Goal: Information Seeking & Learning: Find specific fact

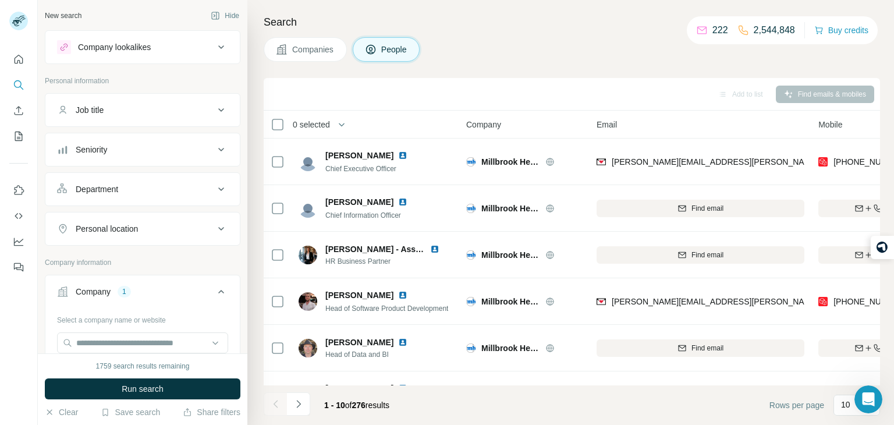
scroll to position [0, 105]
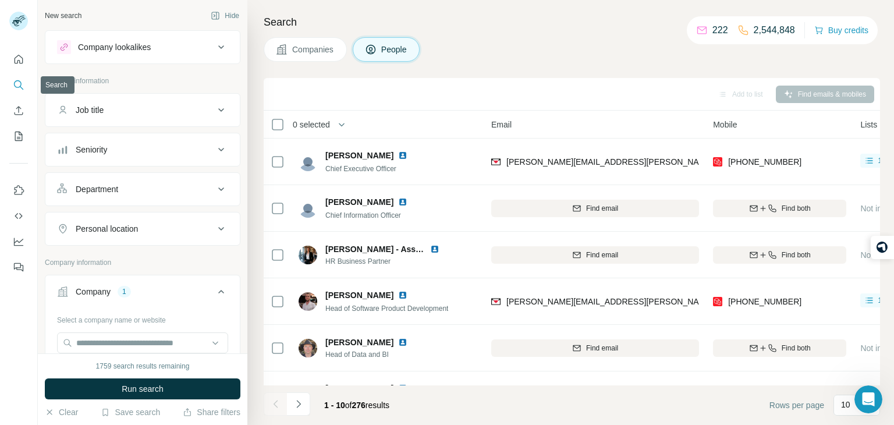
click at [12, 81] on button "Search" at bounding box center [18, 84] width 19 height 21
click at [157, 332] on input "text" at bounding box center [142, 342] width 171 height 21
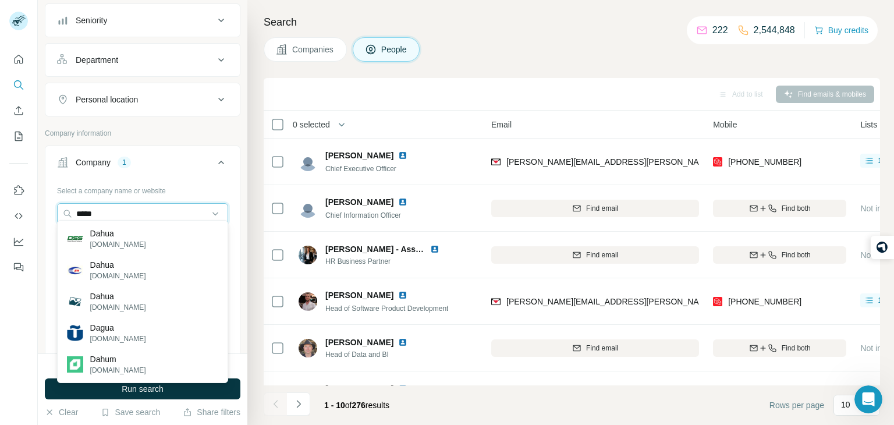
scroll to position [126, 0]
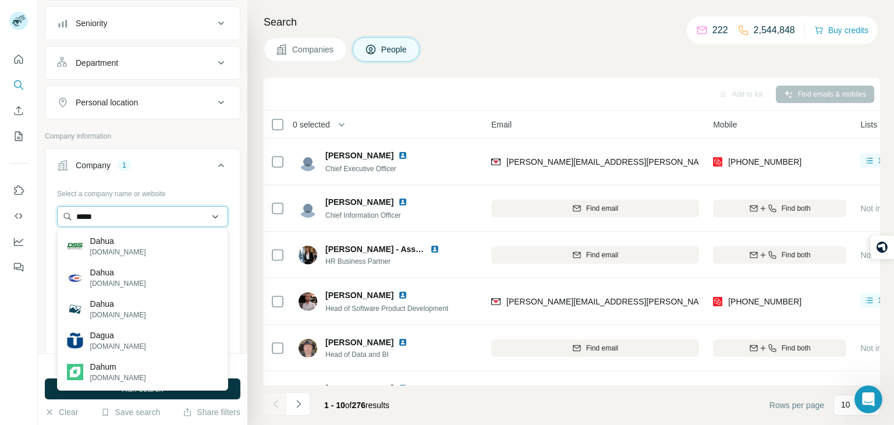
click at [169, 222] on input "*****" at bounding box center [142, 216] width 171 height 21
type input "*"
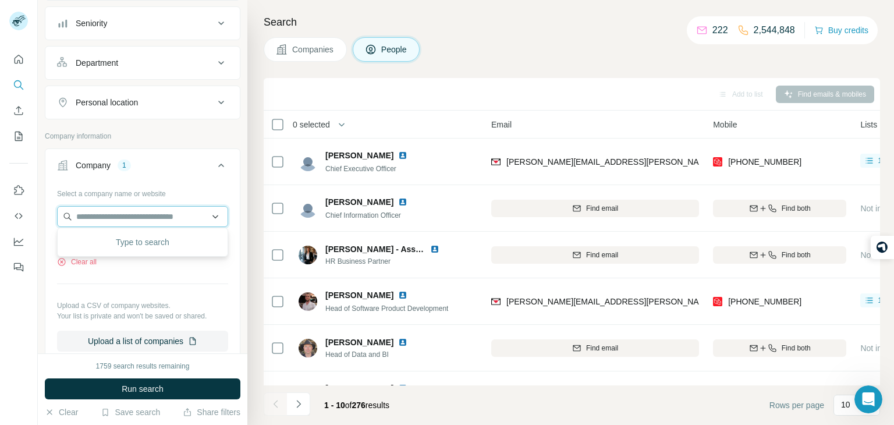
type input "*"
paste input "**********"
type input "**********"
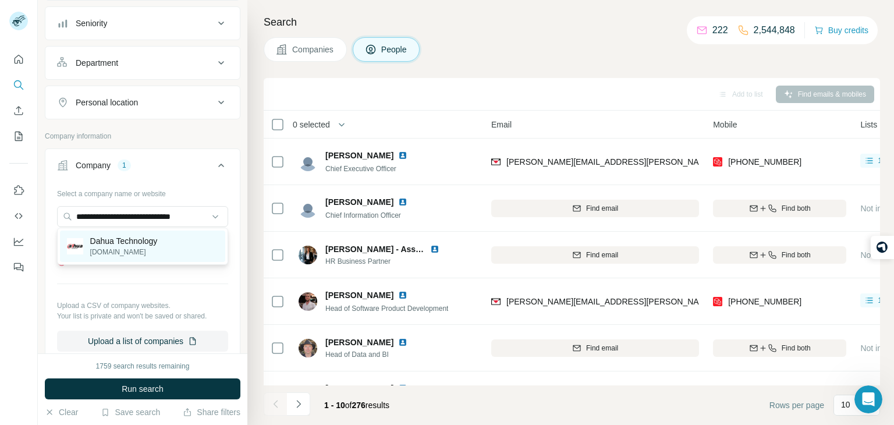
click at [106, 251] on p "[DOMAIN_NAME]" at bounding box center [123, 252] width 67 height 10
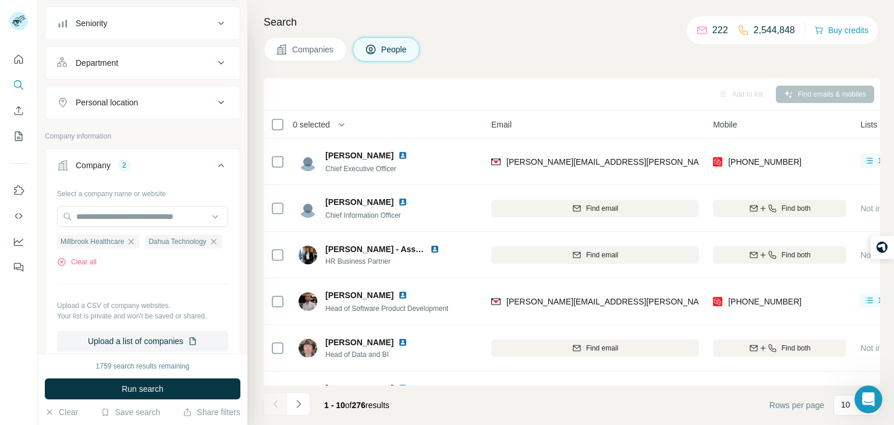
scroll to position [0, 0]
click at [136, 237] on icon "button" at bounding box center [130, 241] width 9 height 9
click at [154, 385] on span "Run search" at bounding box center [143, 389] width 42 height 12
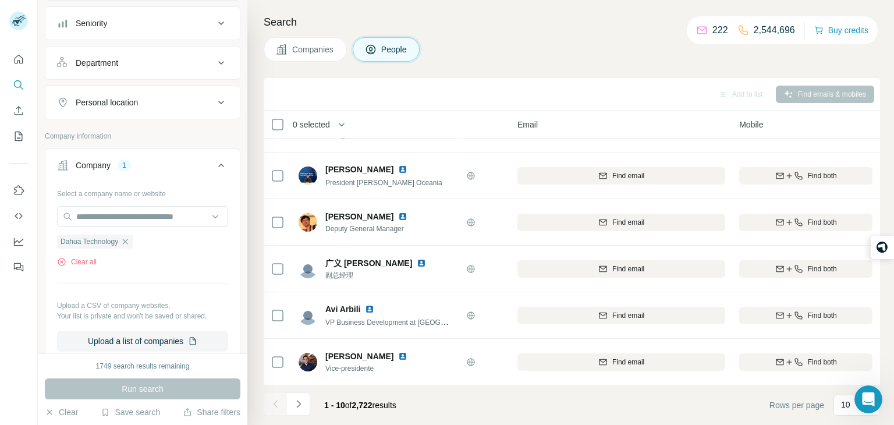
scroll to position [219, 78]
click at [303, 402] on icon "Navigate to next page" at bounding box center [299, 404] width 12 height 12
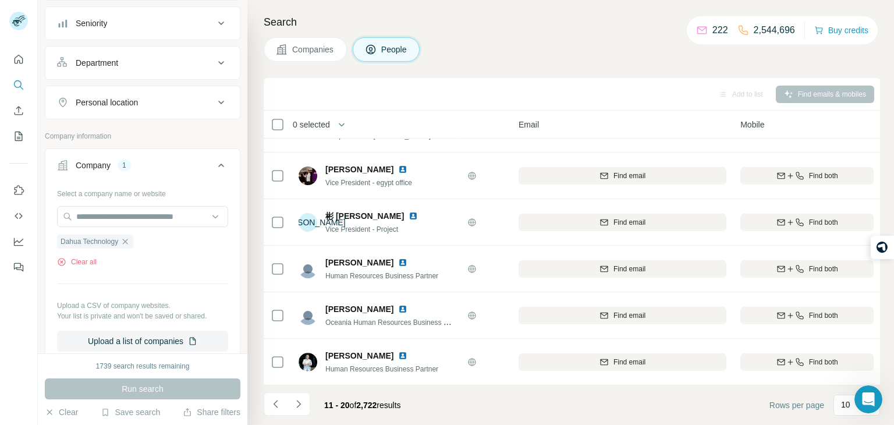
click at [204, 100] on div "Personal location" at bounding box center [135, 103] width 157 height 12
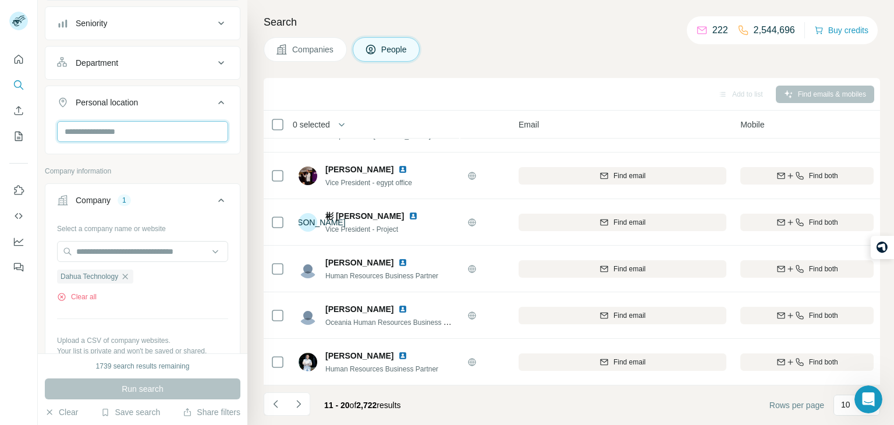
click at [175, 121] on input "text" at bounding box center [142, 131] width 171 height 21
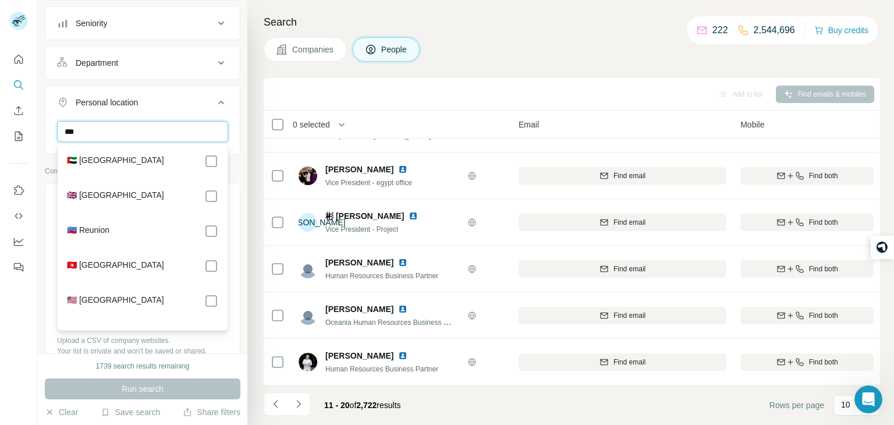
type input "***"
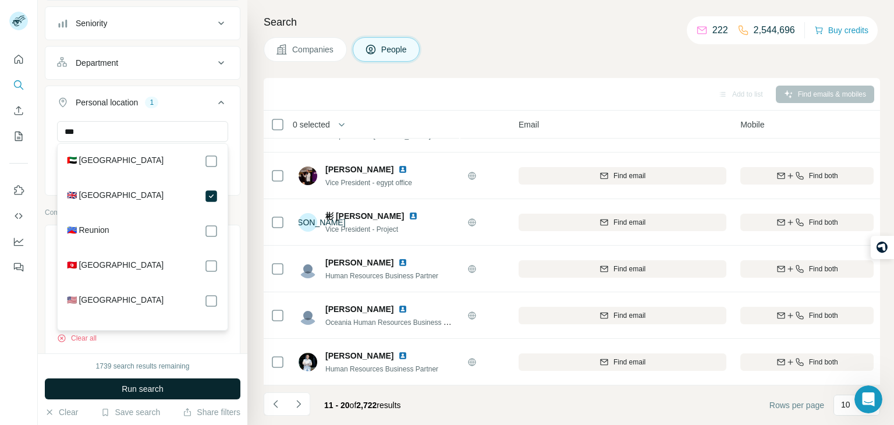
click at [168, 383] on button "Run search" at bounding box center [143, 388] width 196 height 21
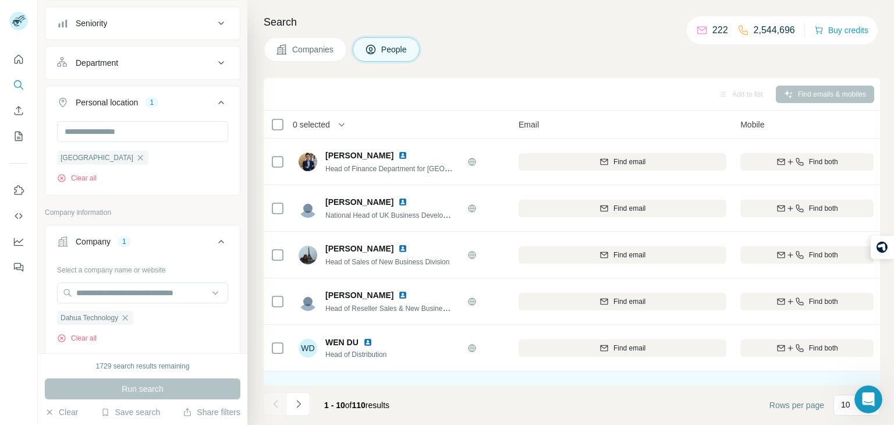
scroll to position [0, 78]
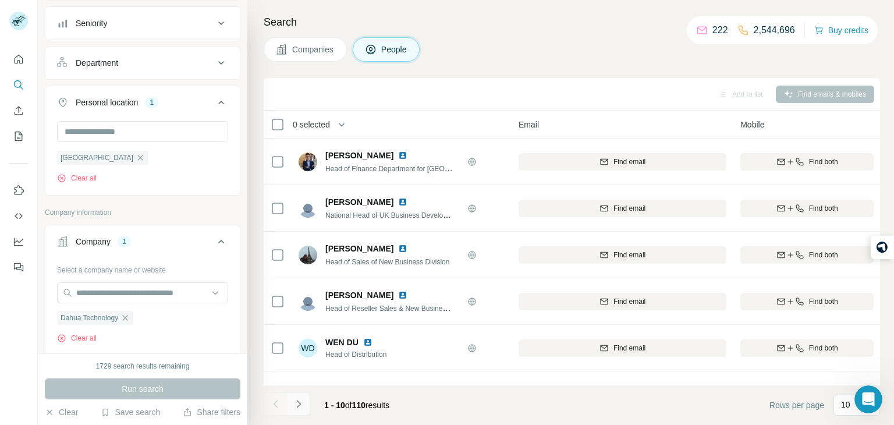
click at [301, 404] on icon "Navigate to next page" at bounding box center [299, 404] width 12 height 12
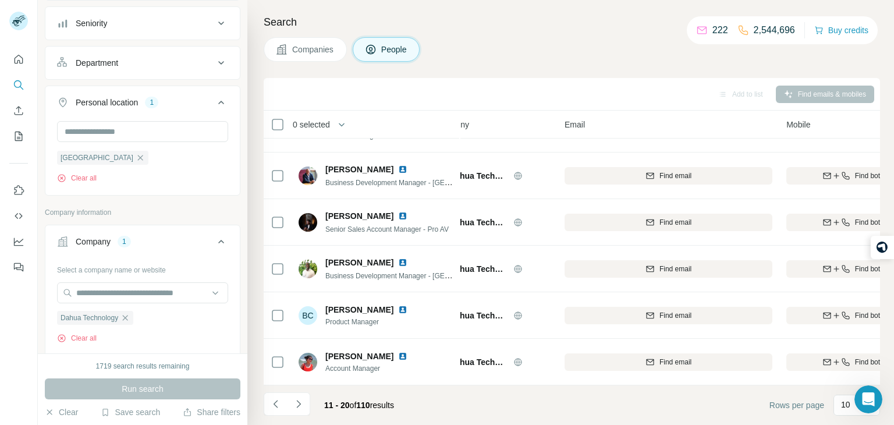
scroll to position [219, 26]
click at [296, 406] on icon "Navigate to next page" at bounding box center [299, 404] width 12 height 12
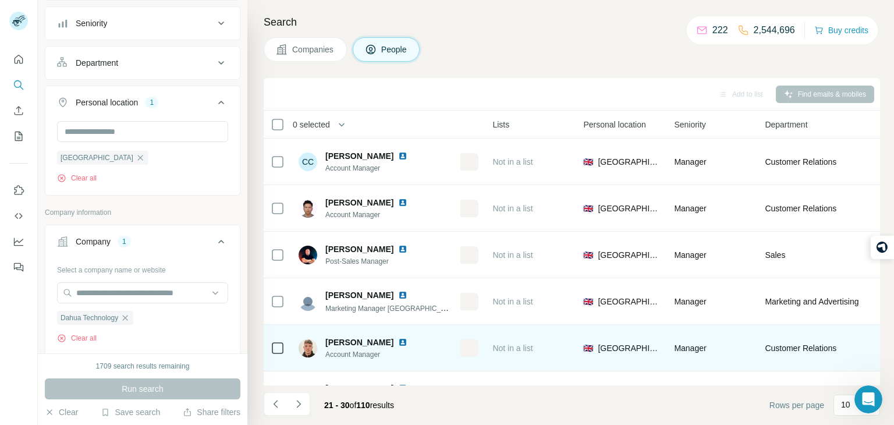
scroll to position [0, 563]
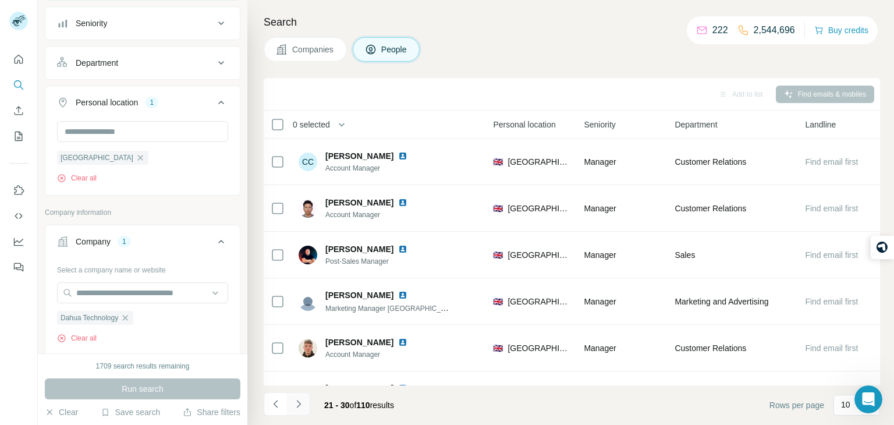
click at [299, 404] on icon "Navigate to next page" at bounding box center [298, 404] width 4 height 8
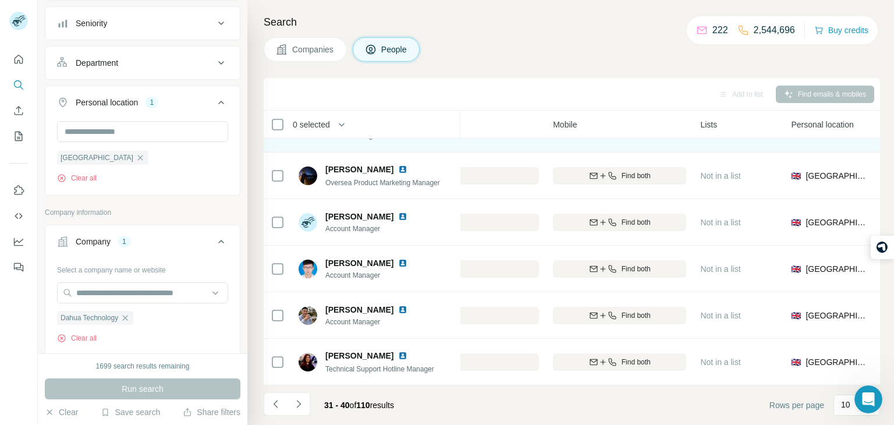
scroll to position [219, 265]
click at [301, 401] on icon "Navigate to next page" at bounding box center [299, 404] width 12 height 12
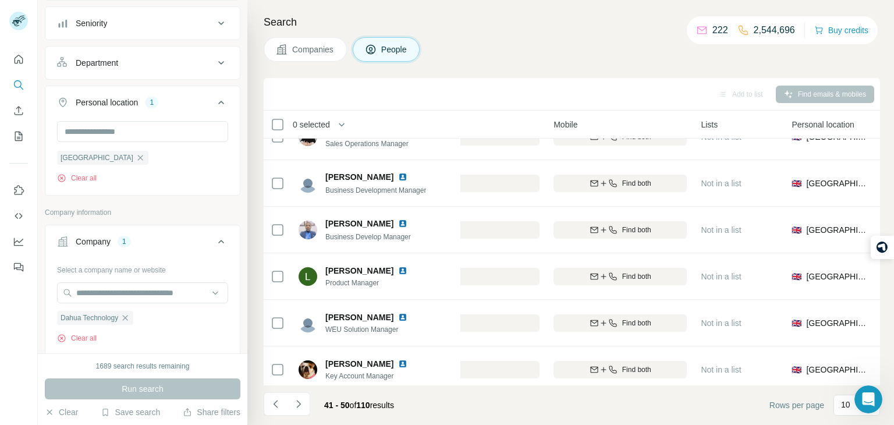
scroll to position [0, 265]
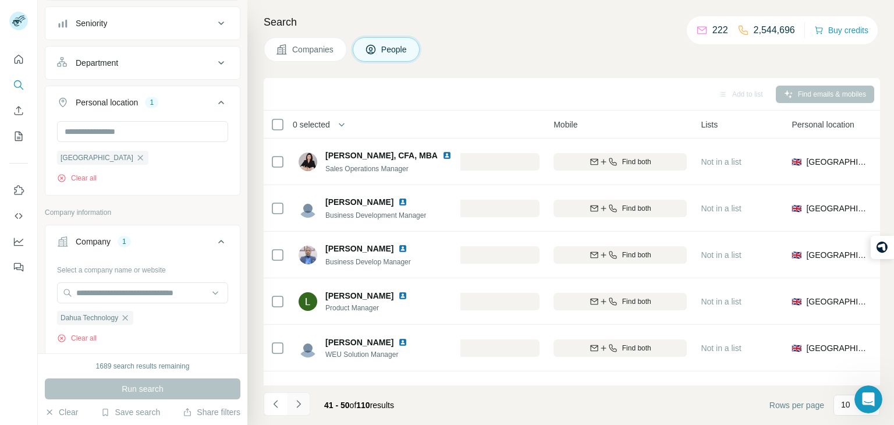
click at [293, 410] on button "Navigate to next page" at bounding box center [298, 403] width 23 height 23
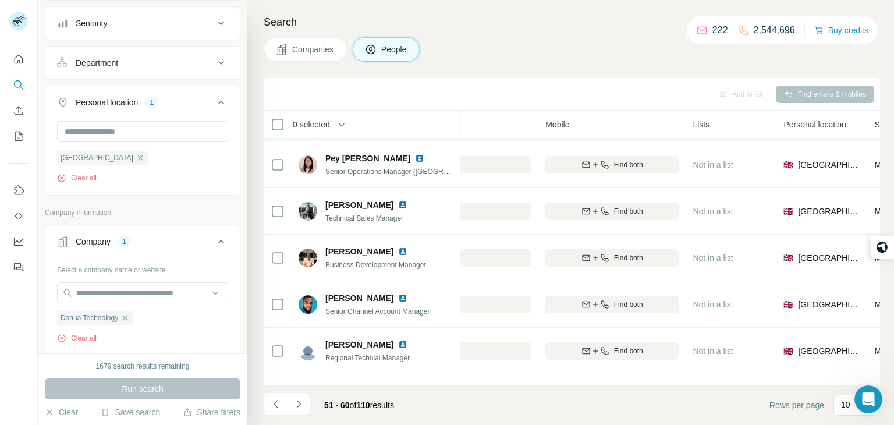
scroll to position [219, 273]
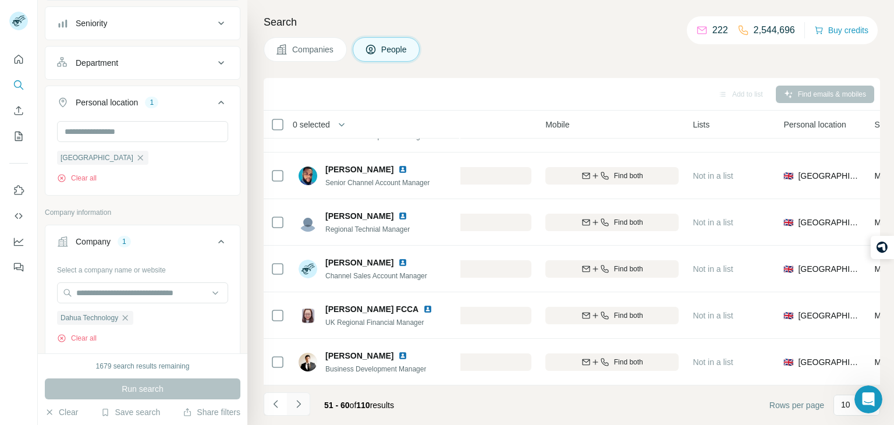
click at [295, 398] on icon "Navigate to next page" at bounding box center [299, 404] width 12 height 12
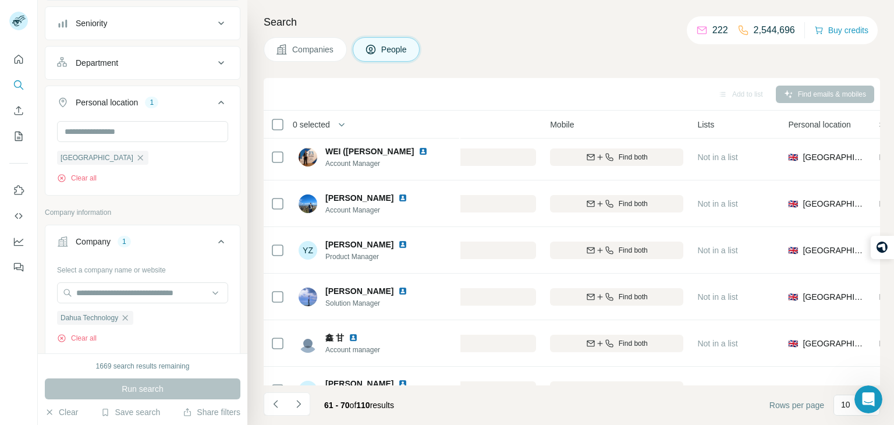
scroll to position [5, 268]
click at [296, 401] on icon "Navigate to next page" at bounding box center [299, 404] width 12 height 12
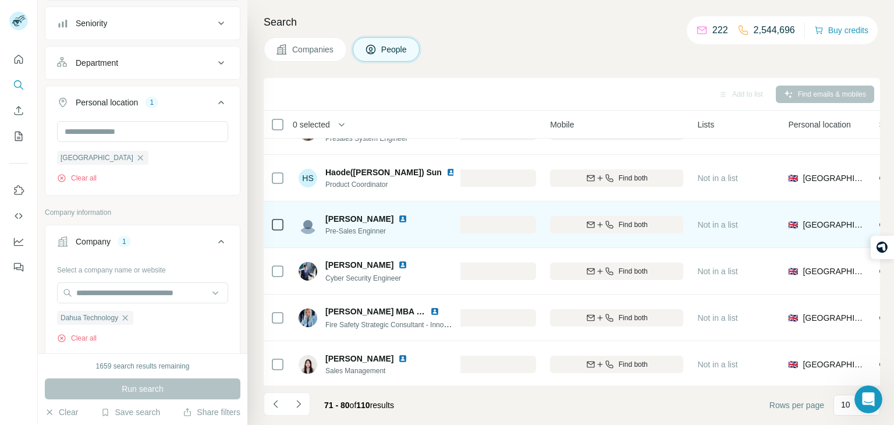
scroll to position [175, 269]
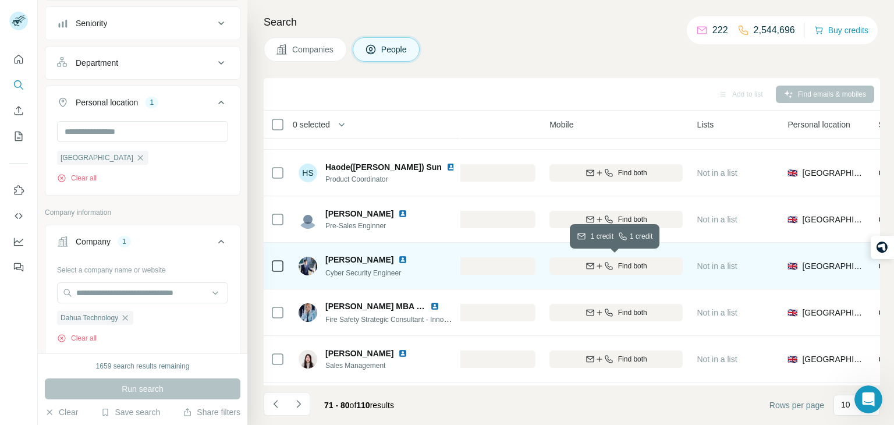
click at [653, 265] on div "Find both" at bounding box center [615, 266] width 133 height 10
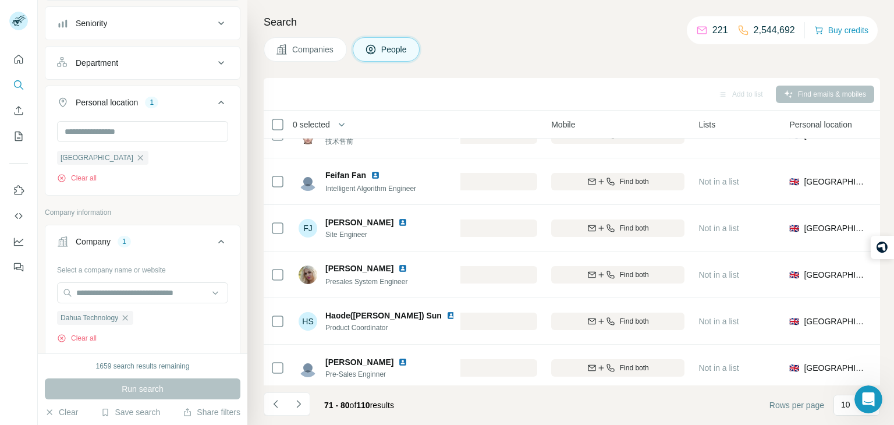
scroll to position [0, 267]
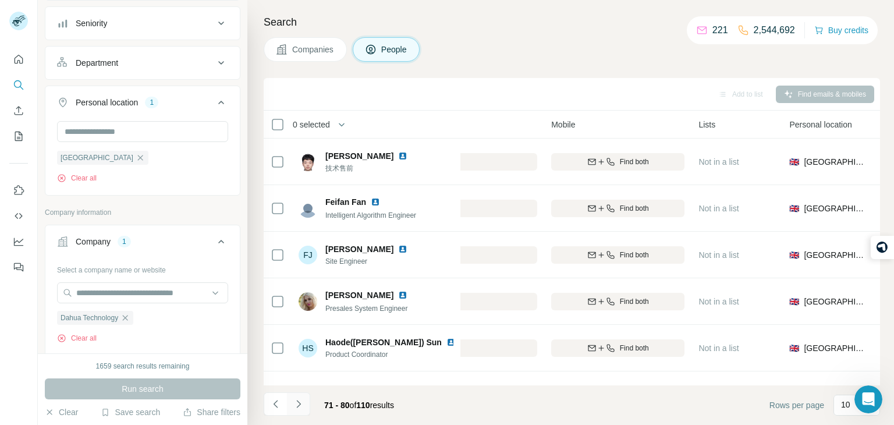
click at [309, 401] on button "Navigate to next page" at bounding box center [298, 403] width 23 height 23
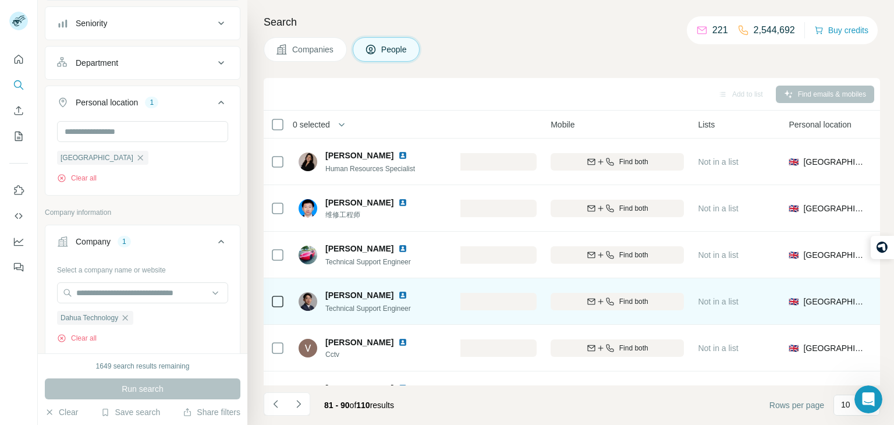
scroll to position [0, 266]
